Goal: Register for event/course

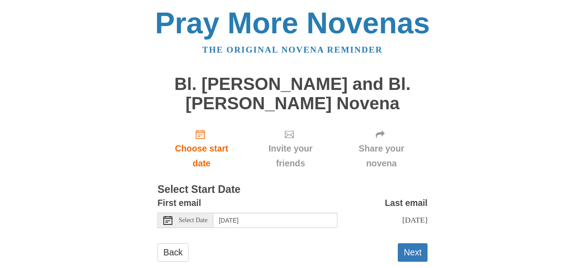
scroll to position [19, 0]
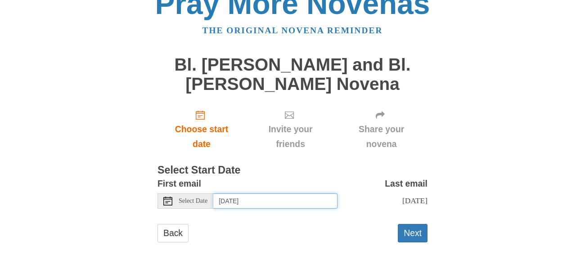
click at [277, 198] on input "[DATE]" at bounding box center [275, 201] width 124 height 15
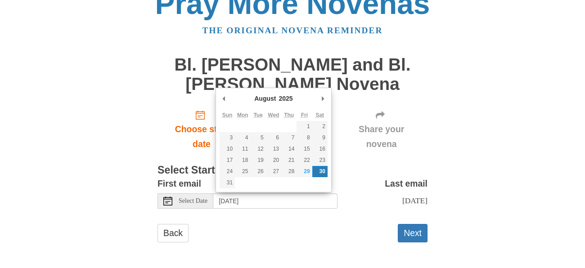
click at [378, 165] on h3 "Select Start Date" at bounding box center [293, 171] width 270 height 12
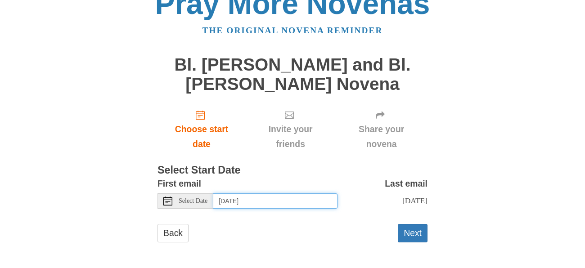
click at [276, 200] on input "Saturday, August 30th" at bounding box center [275, 201] width 124 height 15
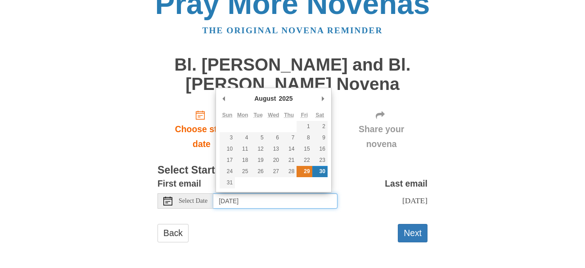
type input "Friday, August 29th"
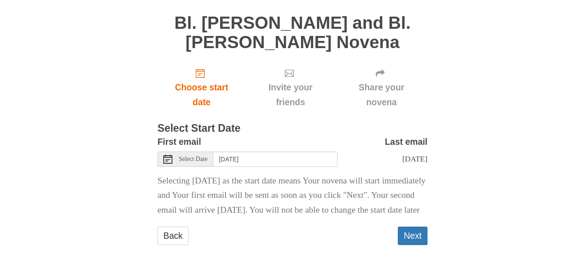
scroll to position [79, 0]
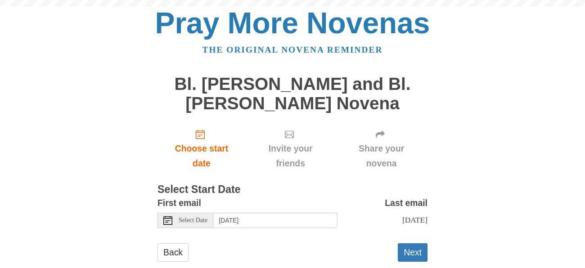
scroll to position [19, 0]
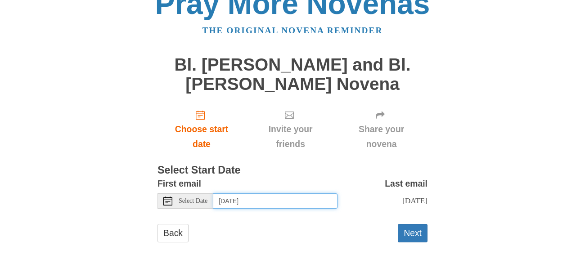
click at [275, 200] on input "Saturday, August 30th" at bounding box center [275, 201] width 124 height 15
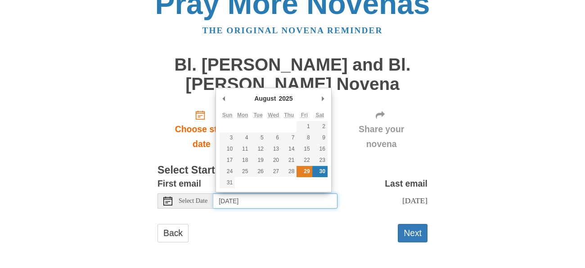
type input "Friday, August 29th"
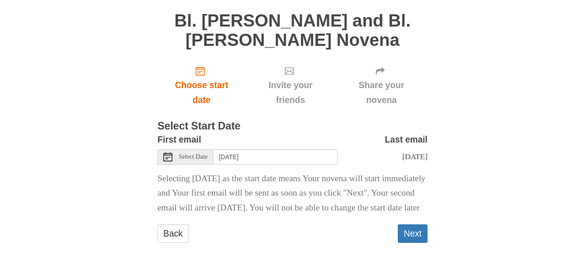
scroll to position [64, 0]
click at [410, 243] on button "Next" at bounding box center [413, 233] width 30 height 18
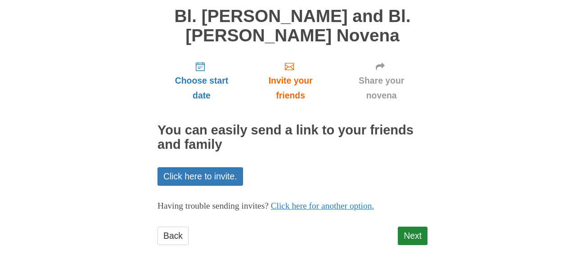
scroll to position [71, 0]
